Goal: Information Seeking & Learning: Learn about a topic

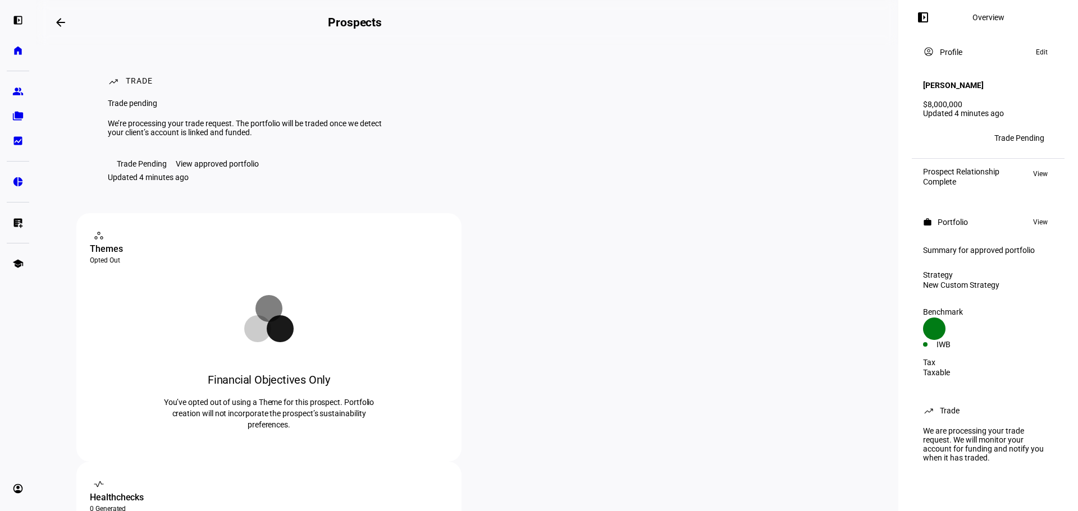
click at [217, 168] on div "View approved portfolio" at bounding box center [217, 163] width 83 height 9
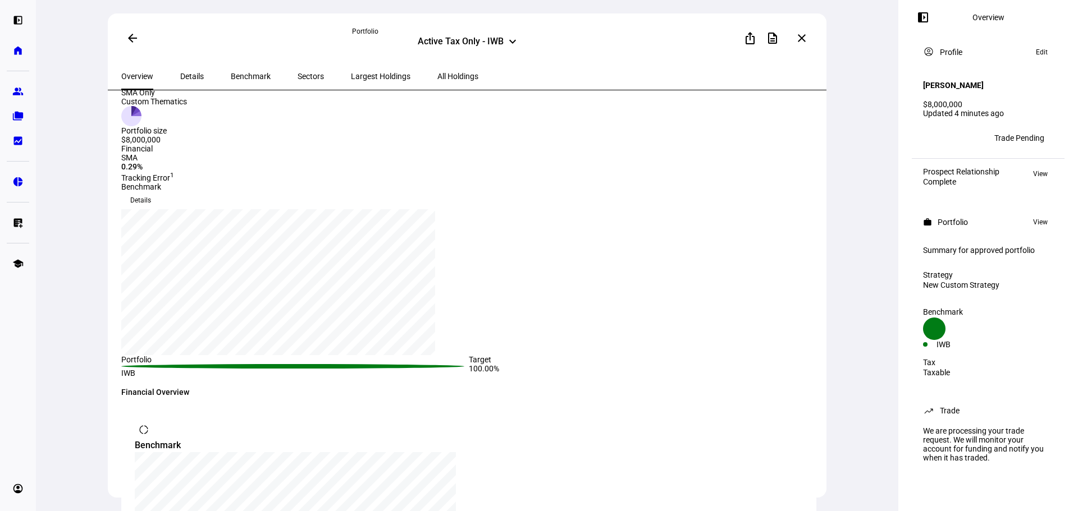
scroll to position [56, 0]
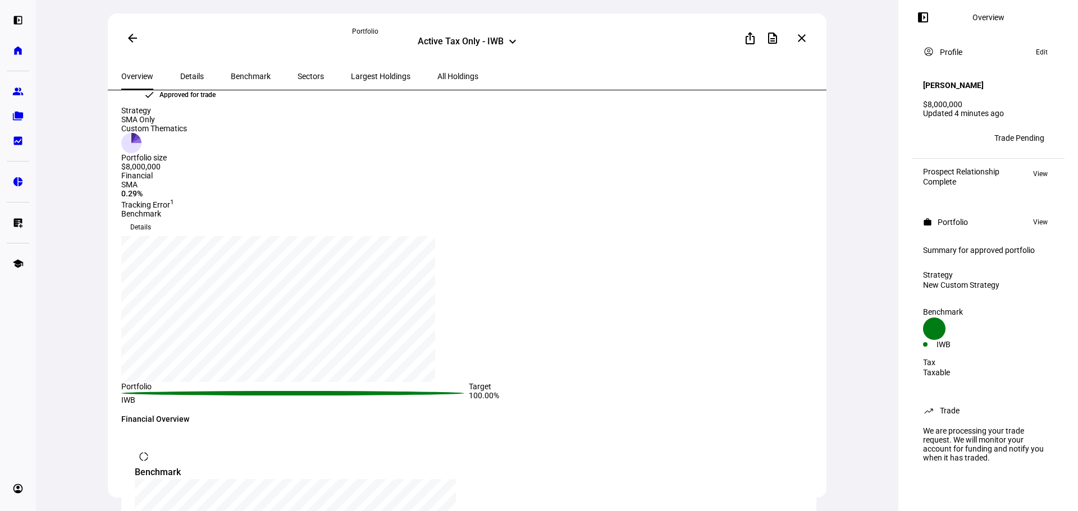
click at [185, 73] on span "Details" at bounding box center [192, 76] width 24 height 8
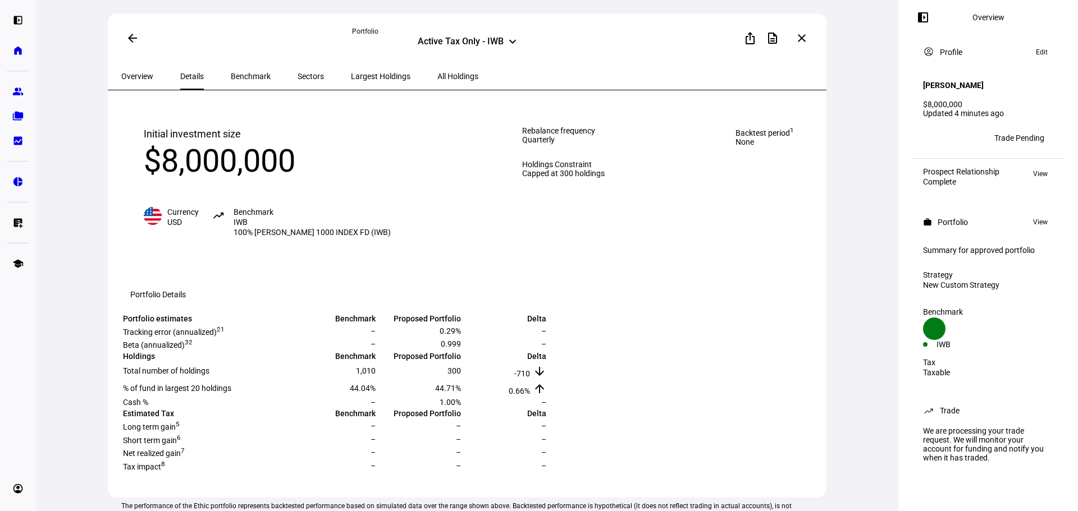
click at [351, 75] on span "Largest Holdings" at bounding box center [381, 76] width 60 height 8
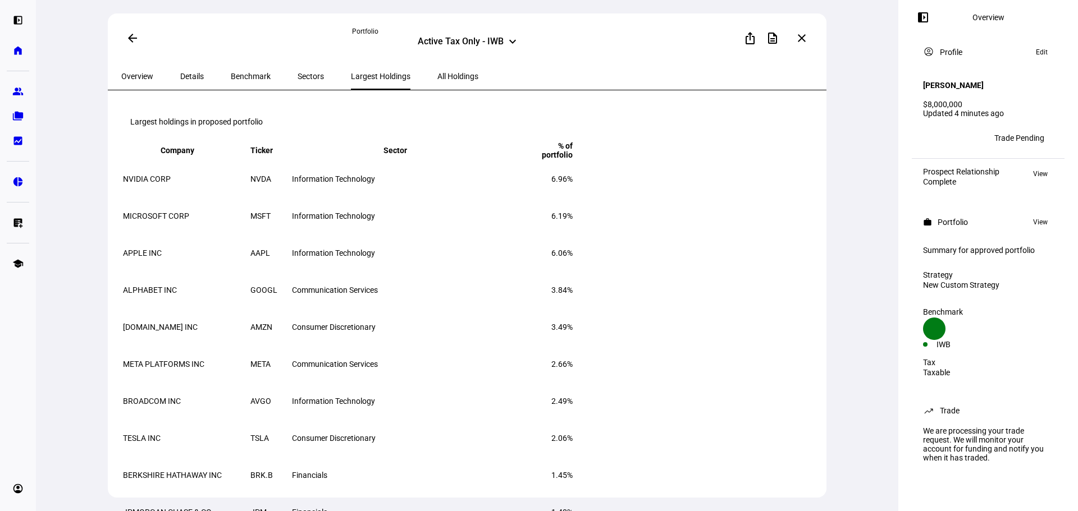
click at [186, 75] on span "Details" at bounding box center [192, 76] width 24 height 8
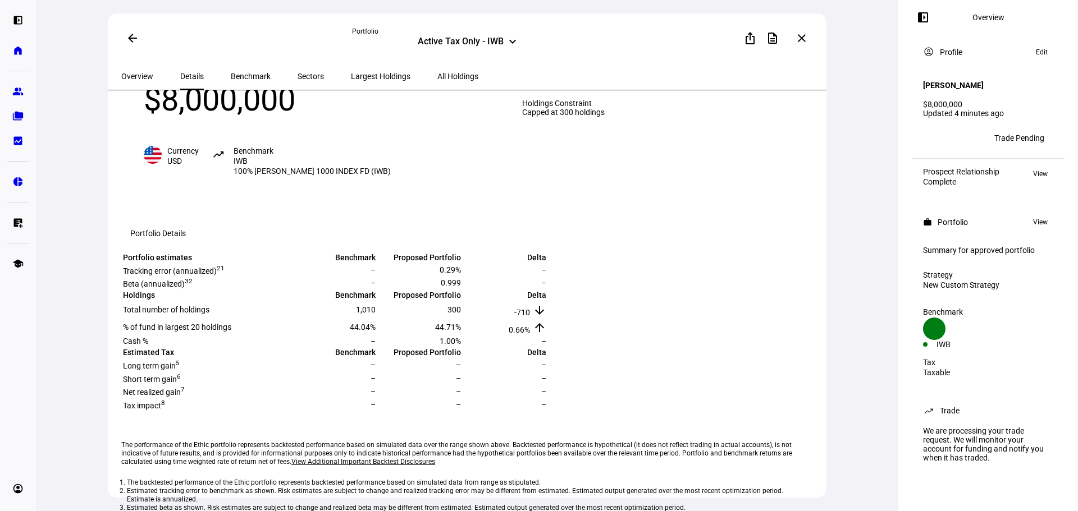
scroll to position [29, 0]
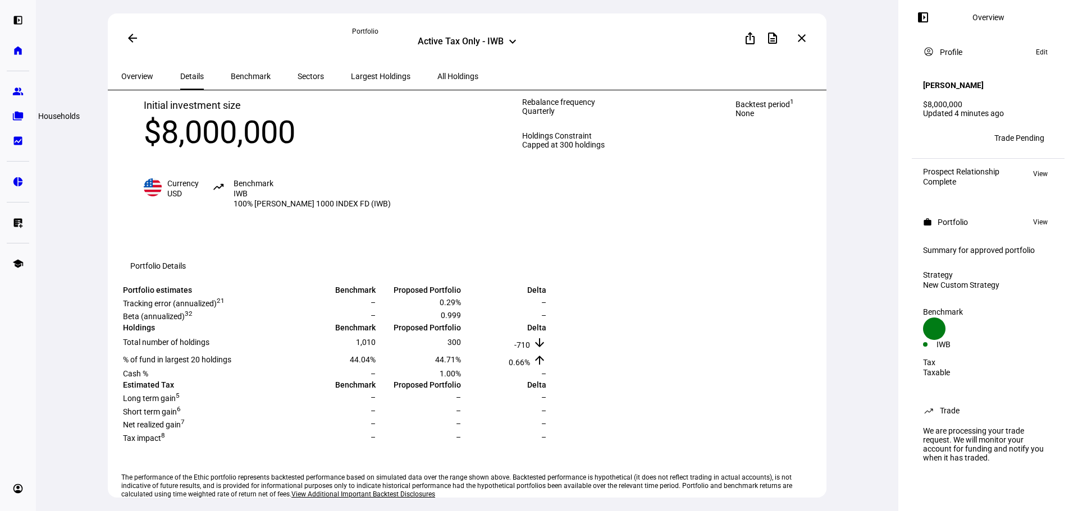
click at [19, 116] on eth-mat-symbol "folder_copy" at bounding box center [17, 116] width 11 height 11
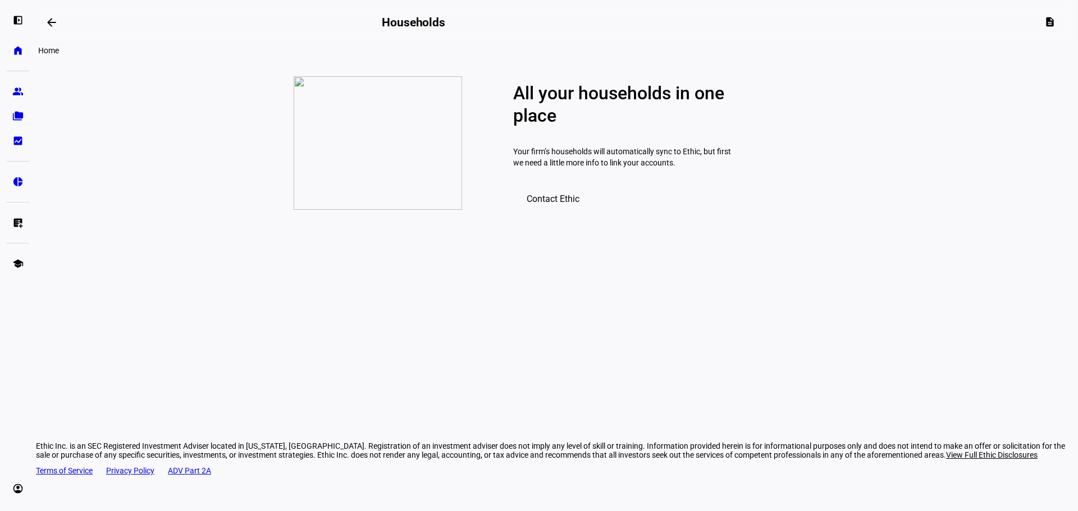
click at [13, 53] on eth-mat-symbol "home" at bounding box center [17, 50] width 11 height 11
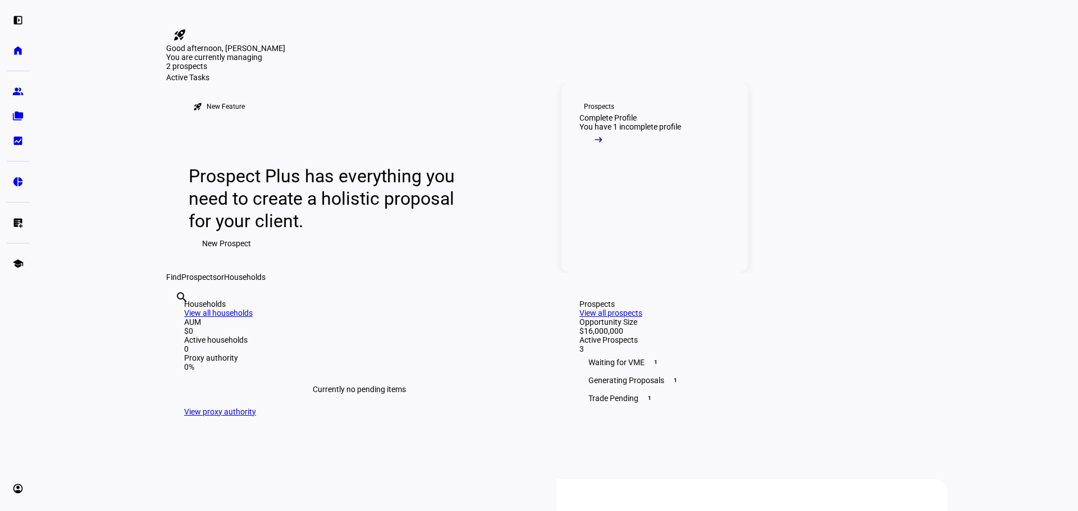
click at [604, 145] on mat-icon "arrow_right_alt" at bounding box center [598, 139] width 11 height 11
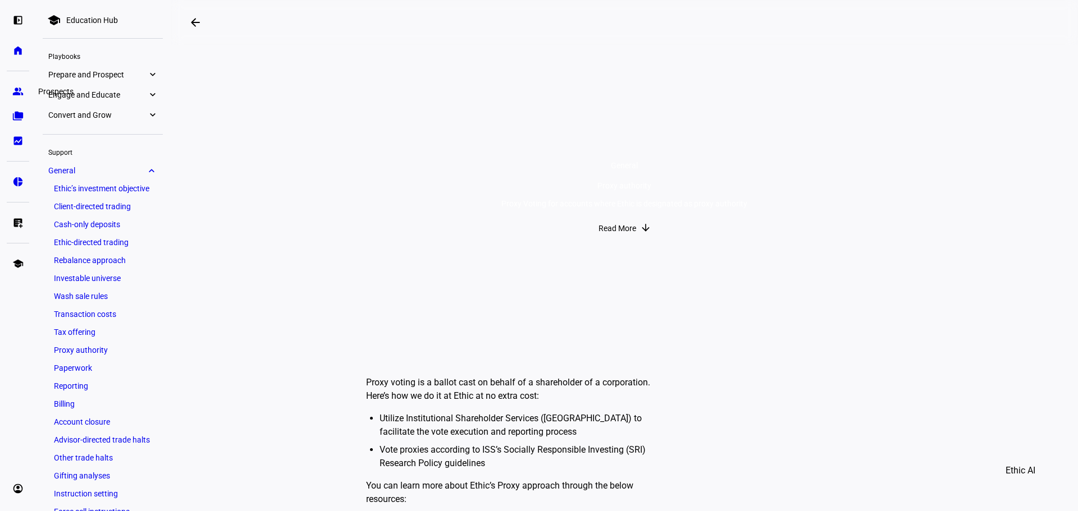
click at [21, 88] on eth-mat-symbol "group" at bounding box center [17, 91] width 11 height 11
